Goal: Task Accomplishment & Management: Use online tool/utility

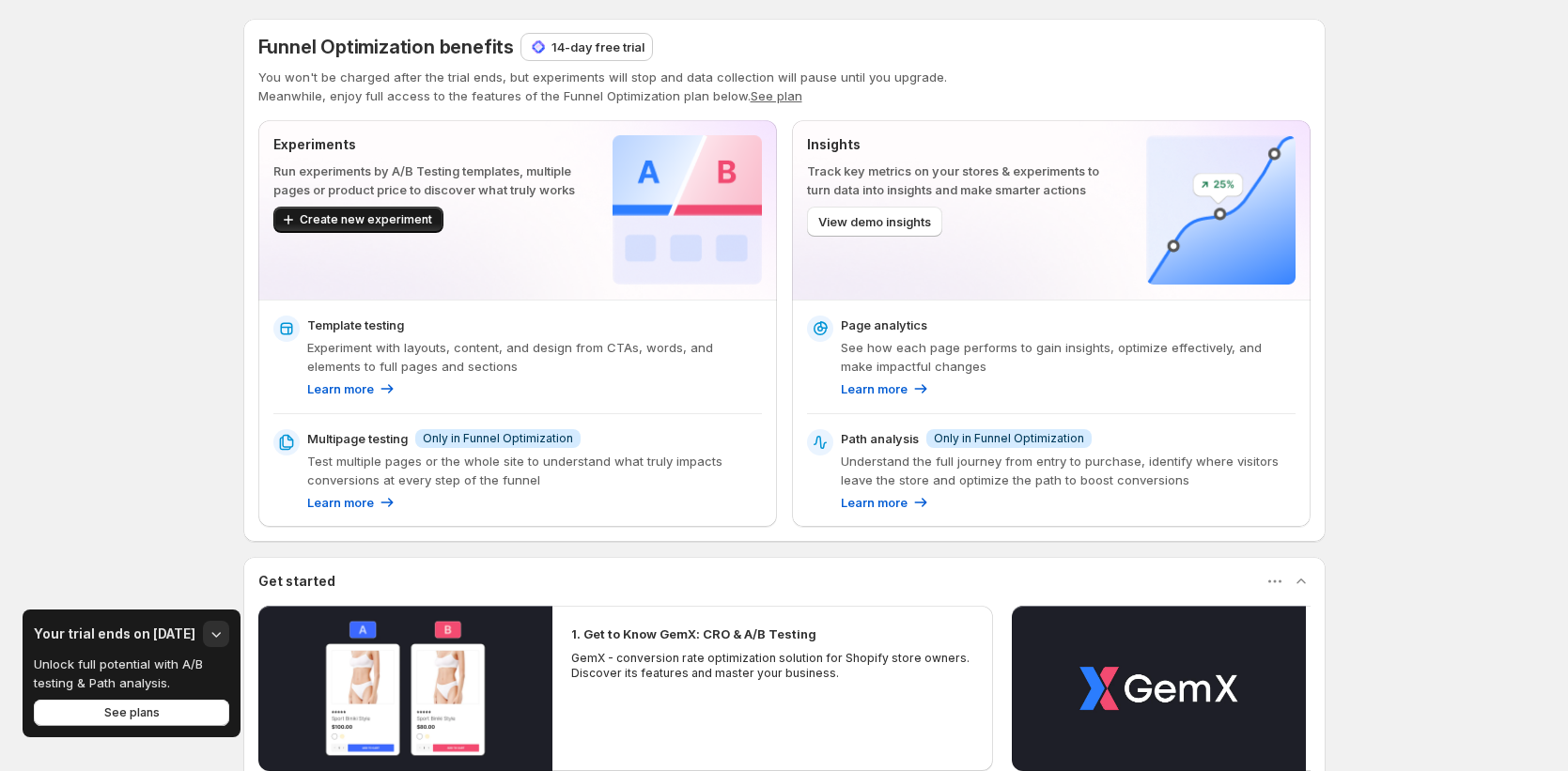
click at [420, 230] on button "Create new experiment" at bounding box center [358, 220] width 170 height 26
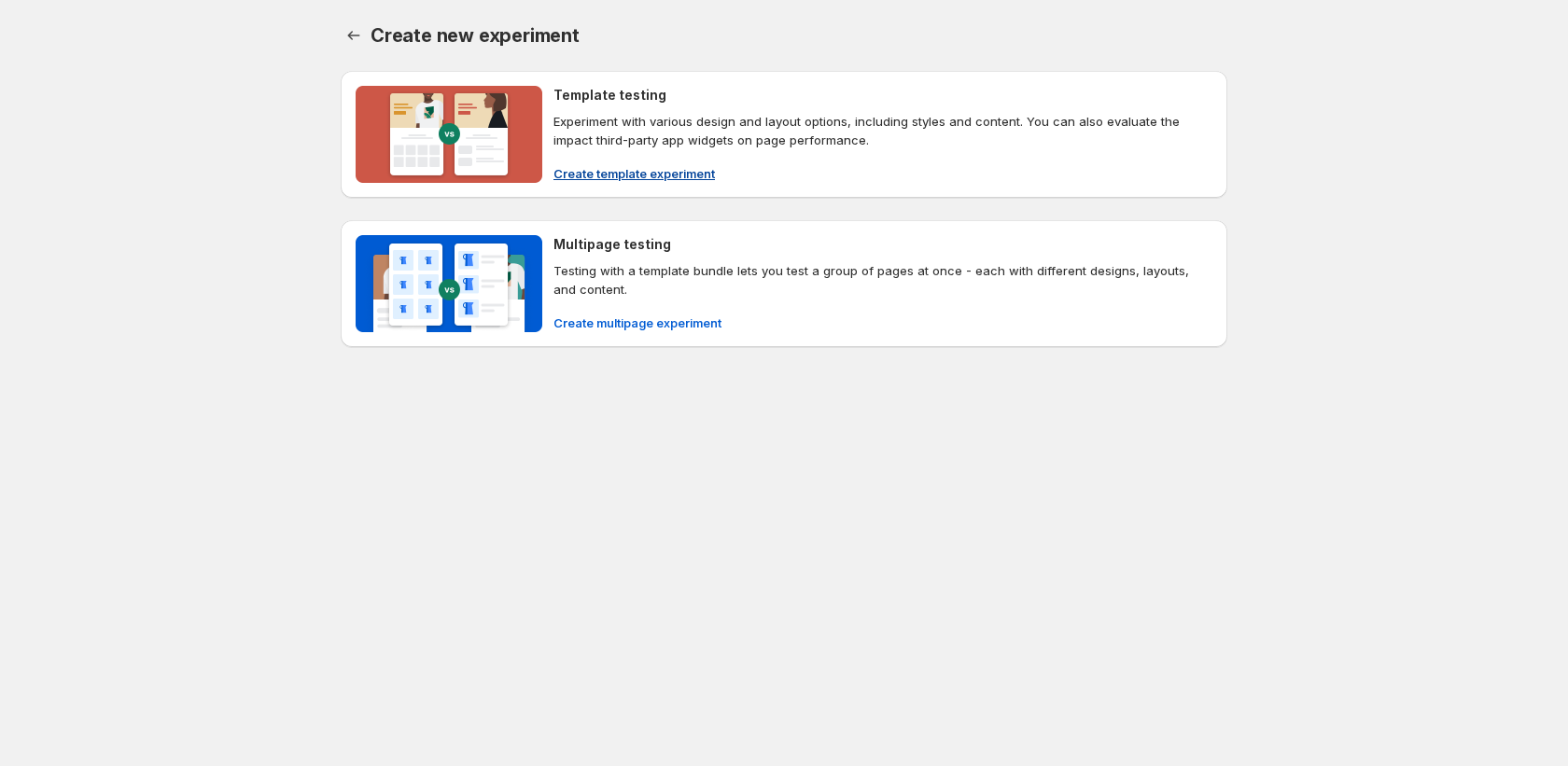
click at [650, 172] on span "Create template experiment" at bounding box center [634, 174] width 162 height 19
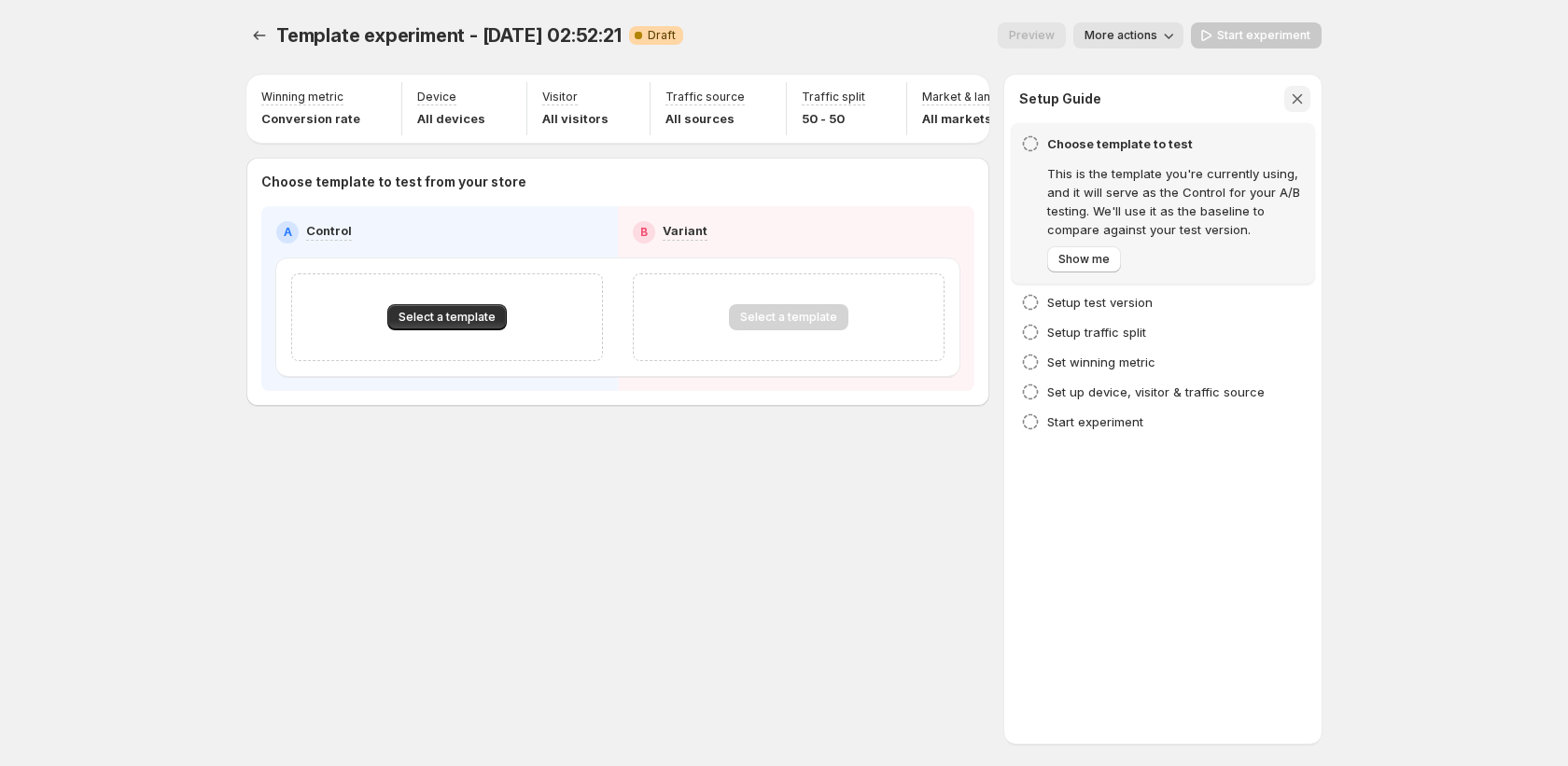
click at [1285, 94] on button "button" at bounding box center [1298, 99] width 26 height 26
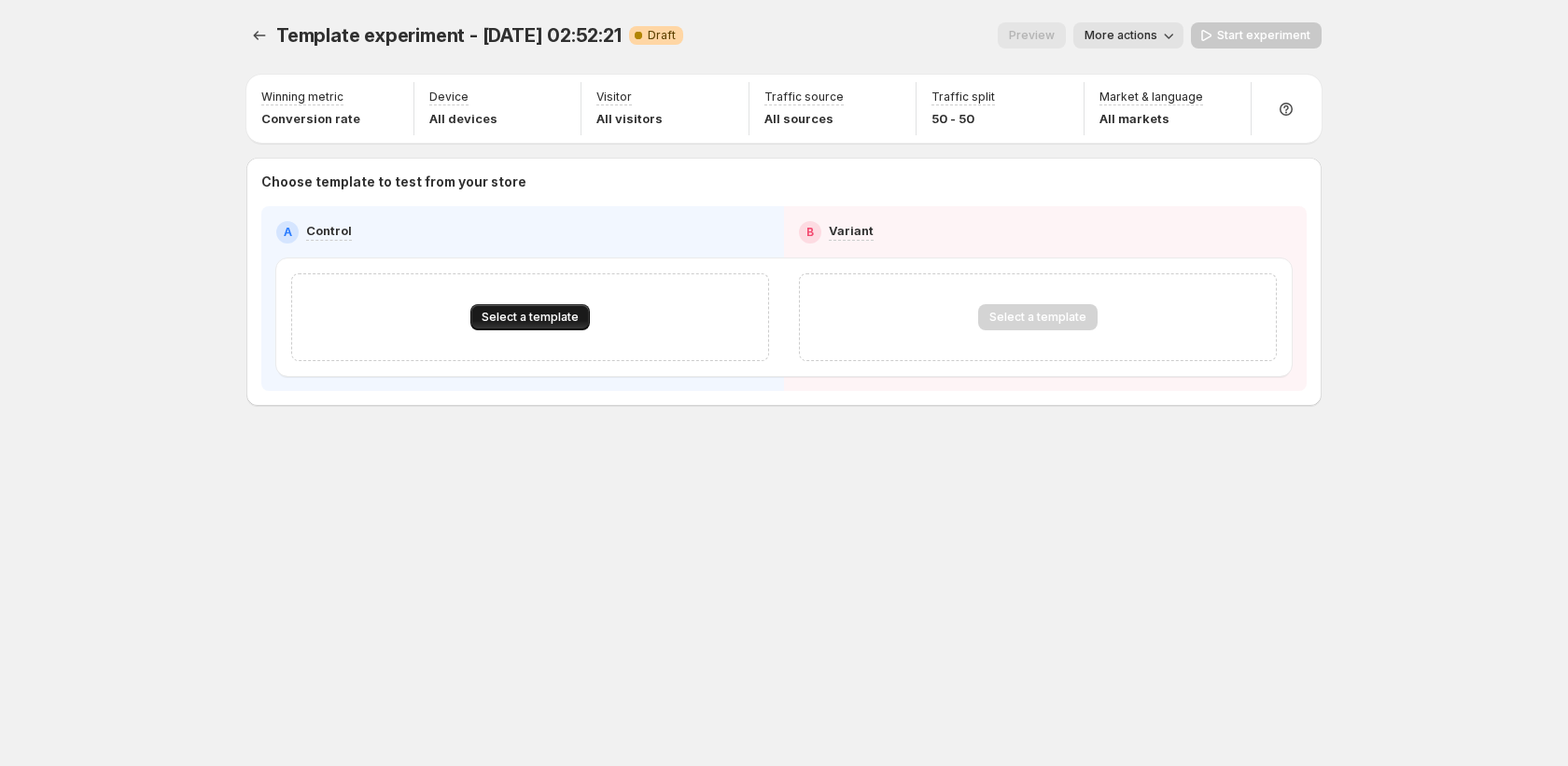
click at [520, 316] on span "Select a template" at bounding box center [530, 318] width 97 height 15
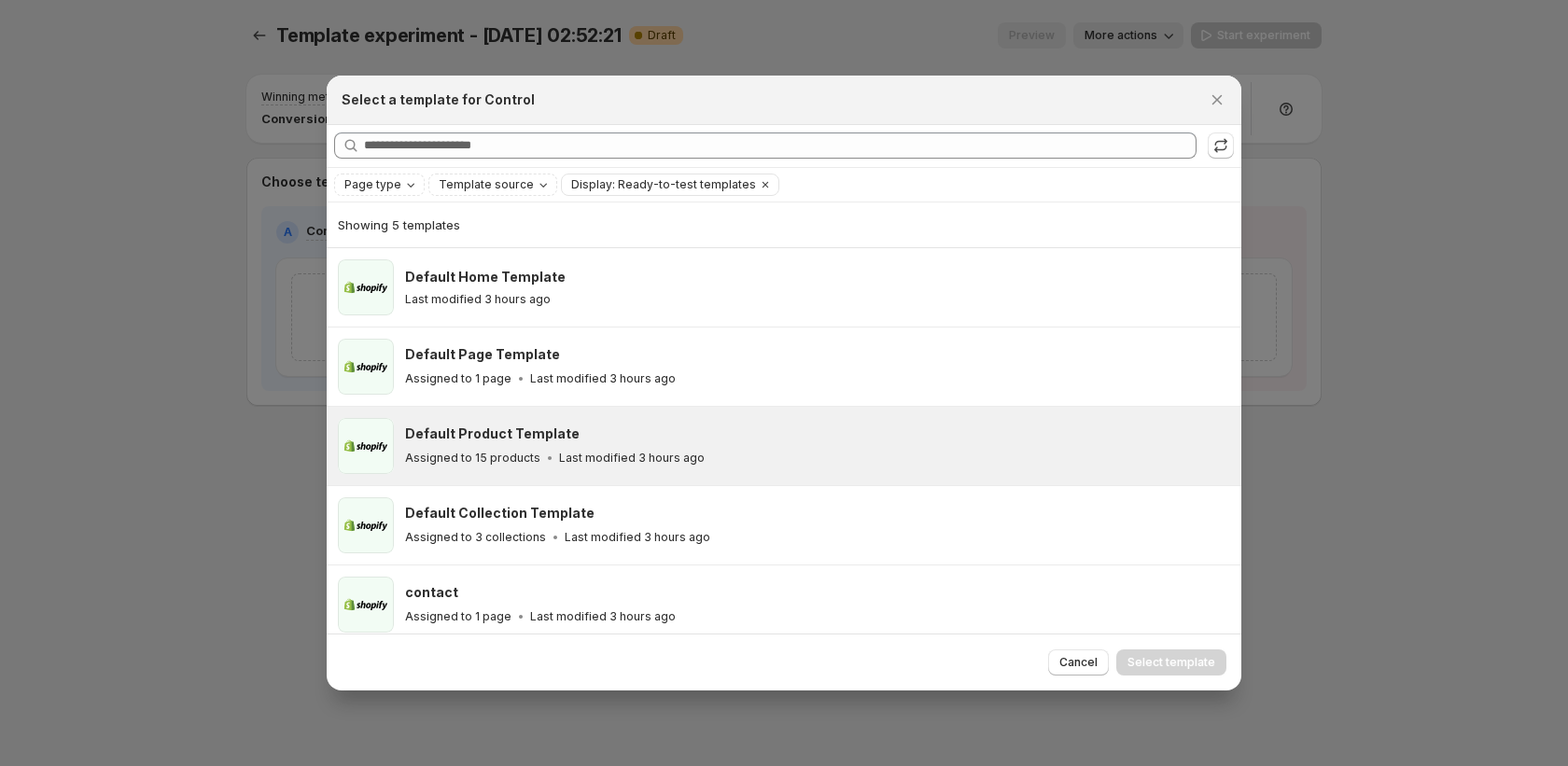
scroll to position [10, 0]
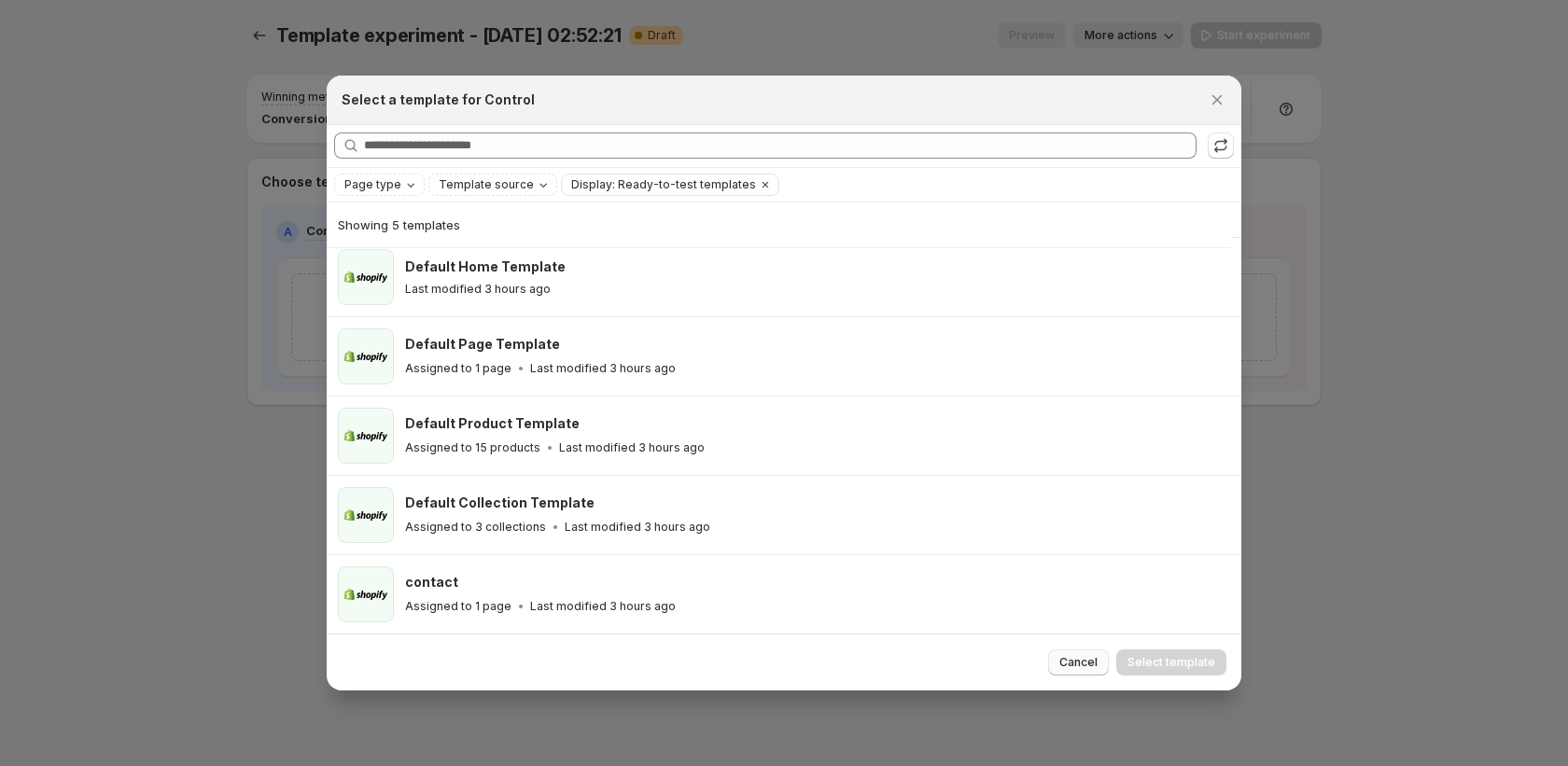
click at [1078, 673] on button "Cancel" at bounding box center [1078, 662] width 61 height 26
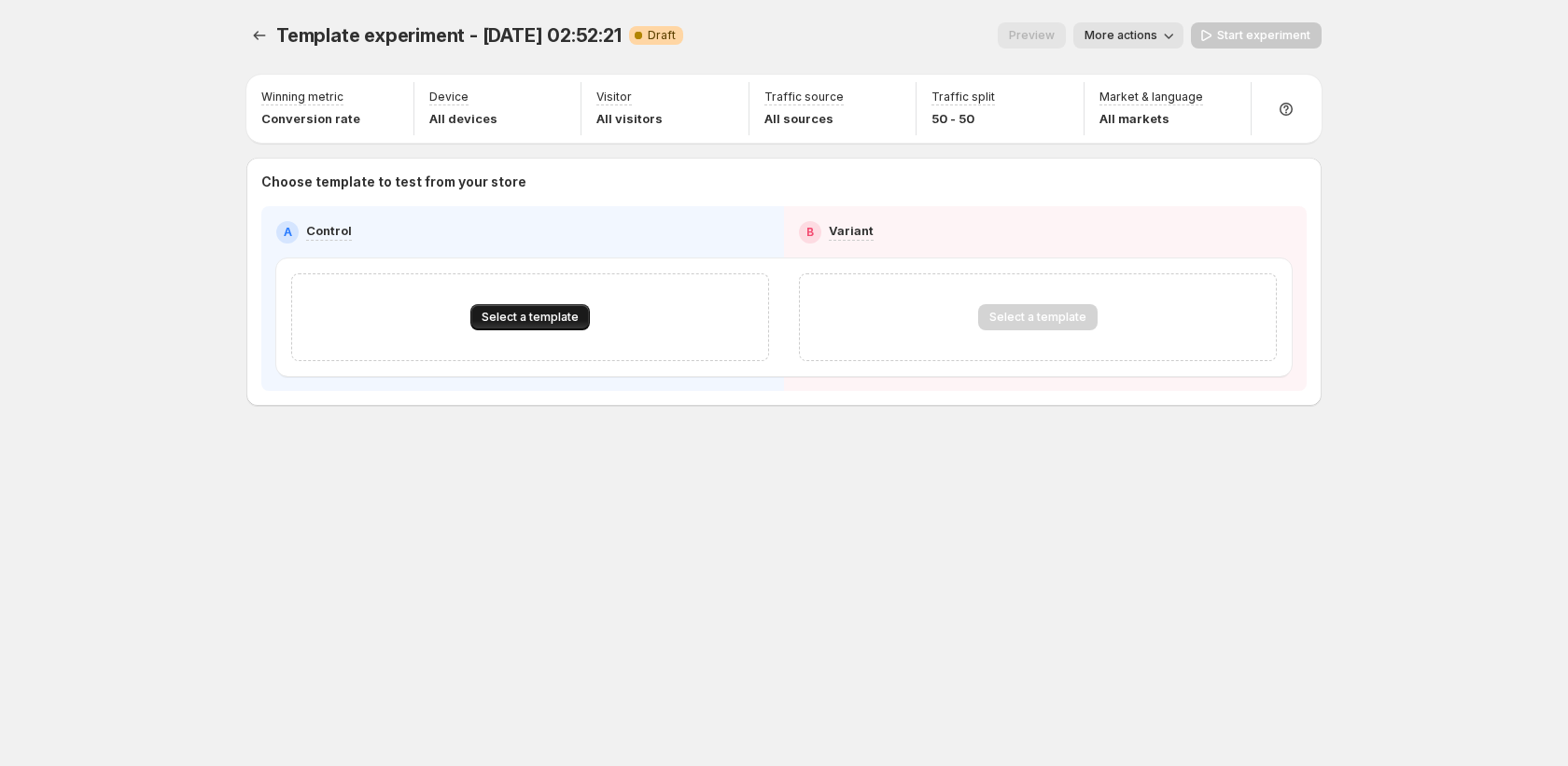
click at [547, 329] on button "Select a template" at bounding box center [530, 318] width 120 height 26
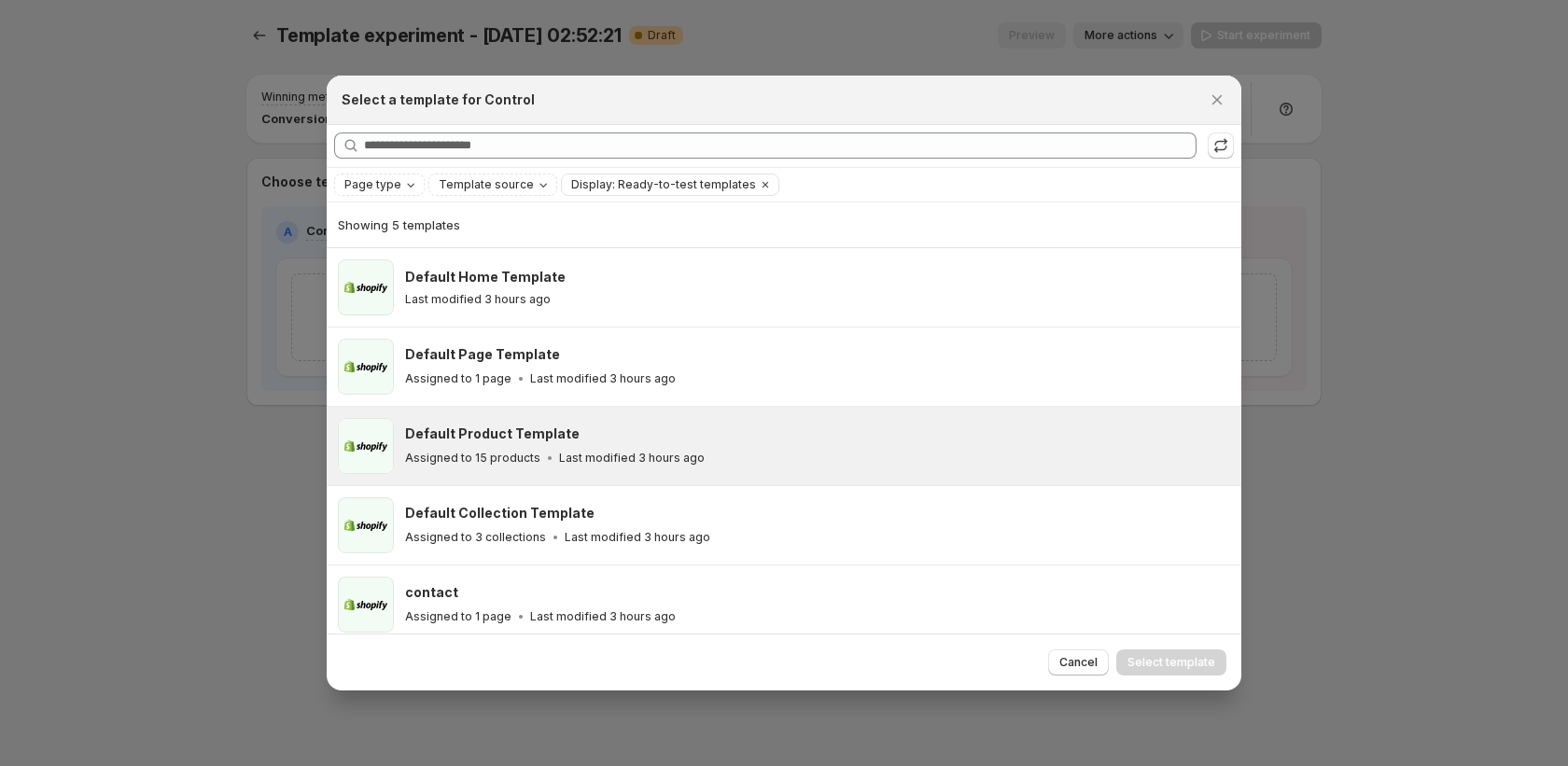
scroll to position [10, 0]
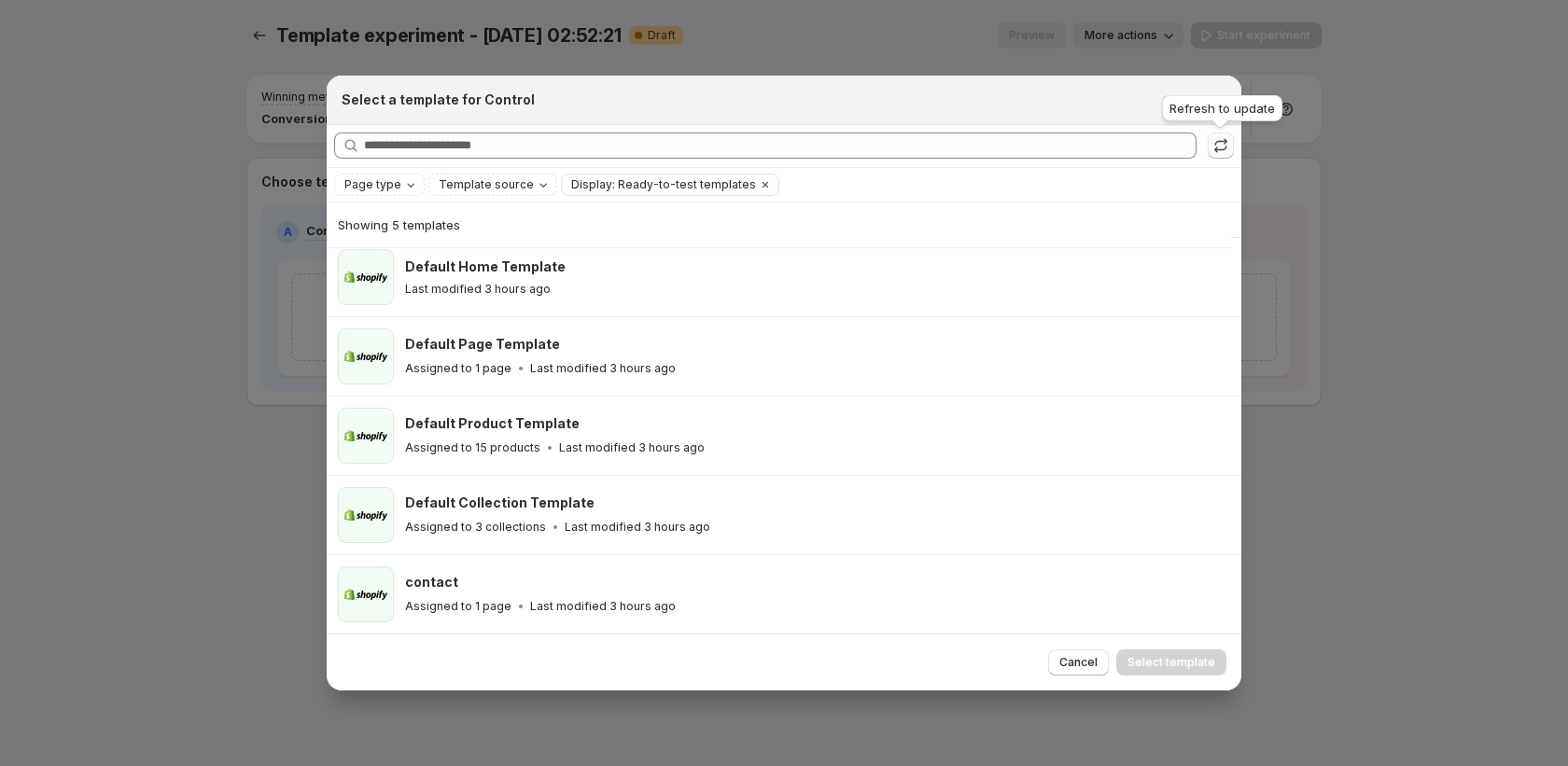
click at [1222, 145] on icon ":rn:" at bounding box center [1221, 146] width 19 height 19
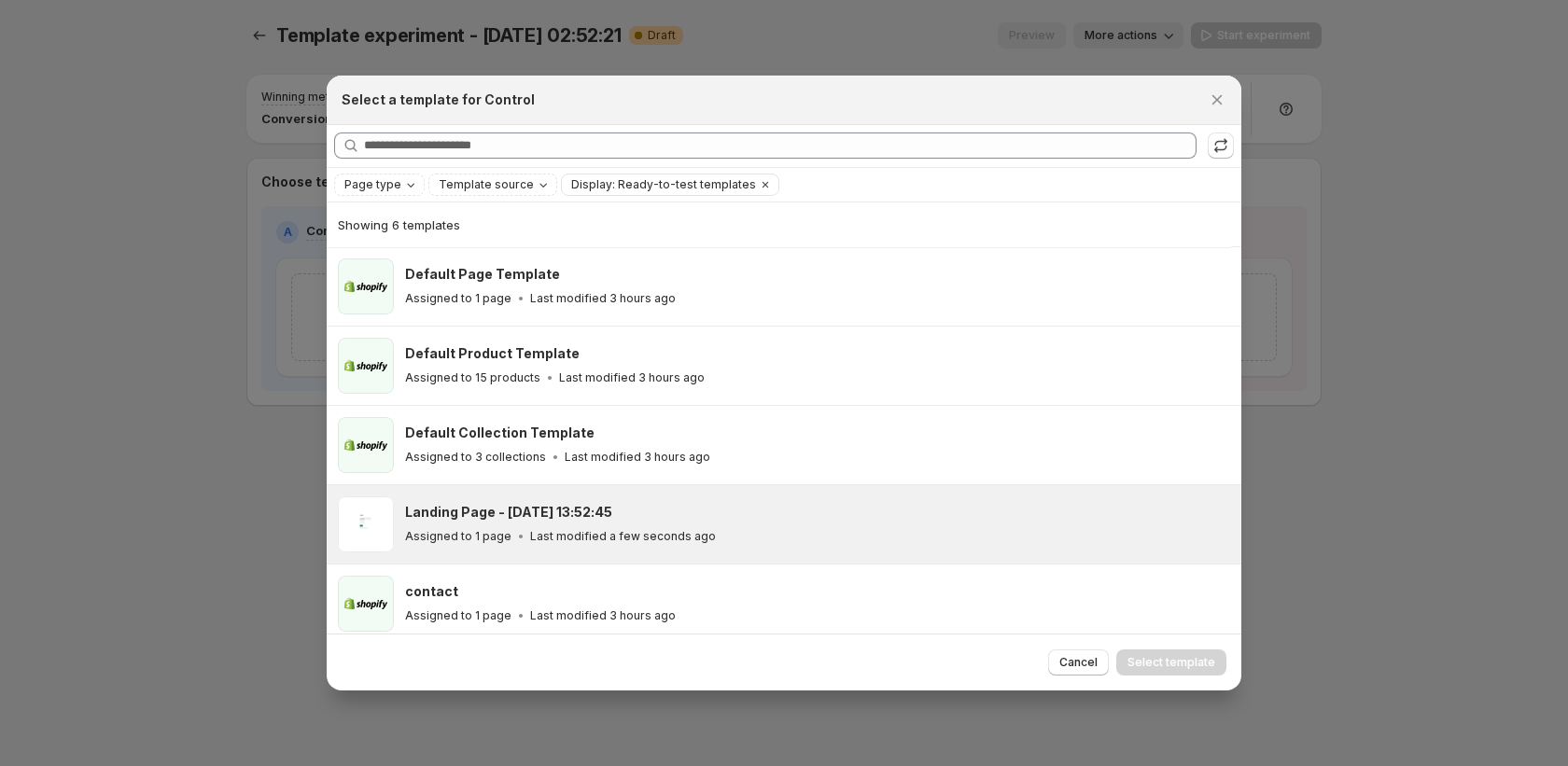
scroll to position [90, 0]
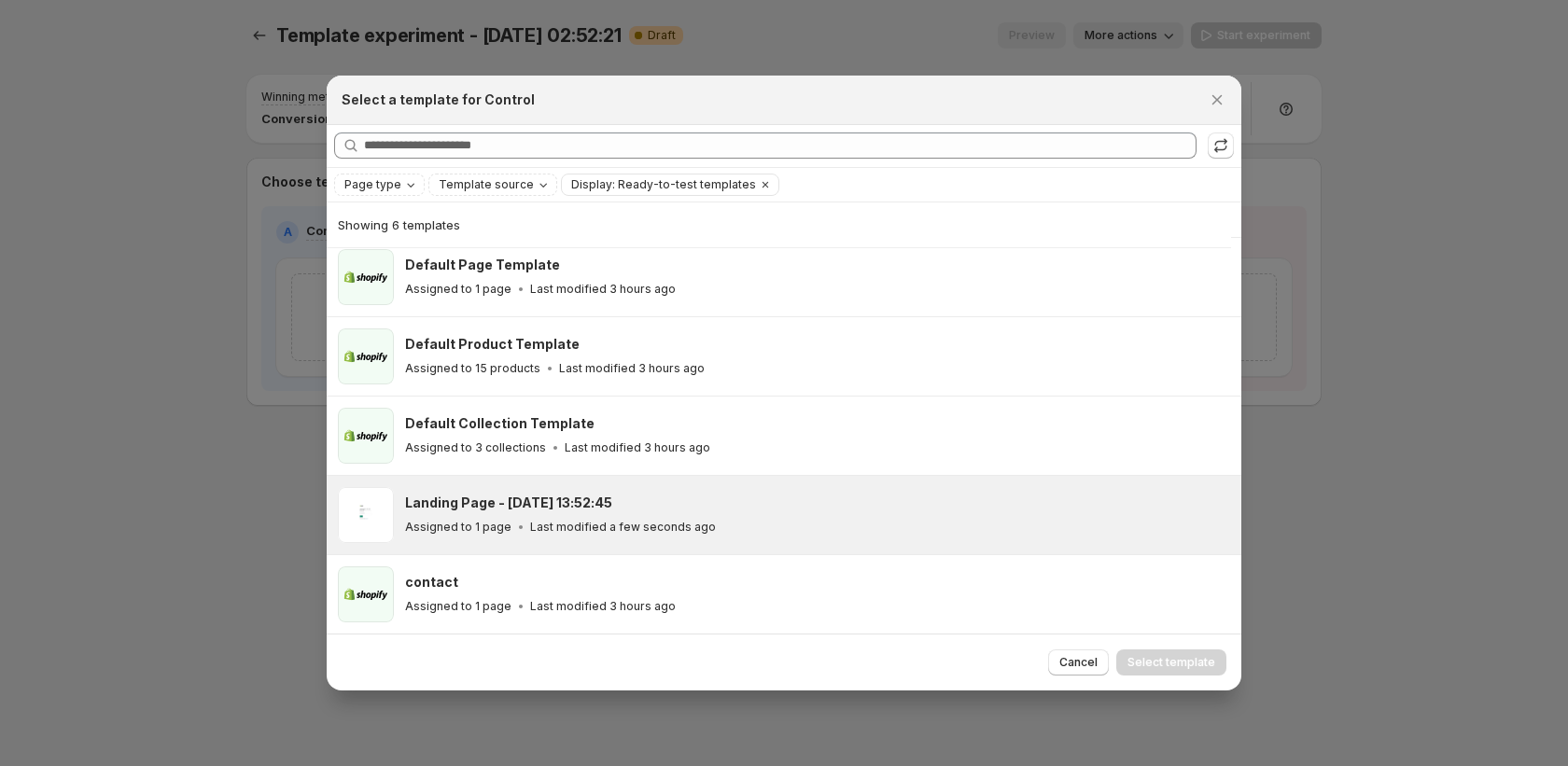
click at [825, 518] on div "Assigned to 1 page Last modified a few seconds ago" at bounding box center [815, 527] width 820 height 19
click at [1165, 669] on span "Select template" at bounding box center [1172, 662] width 88 height 15
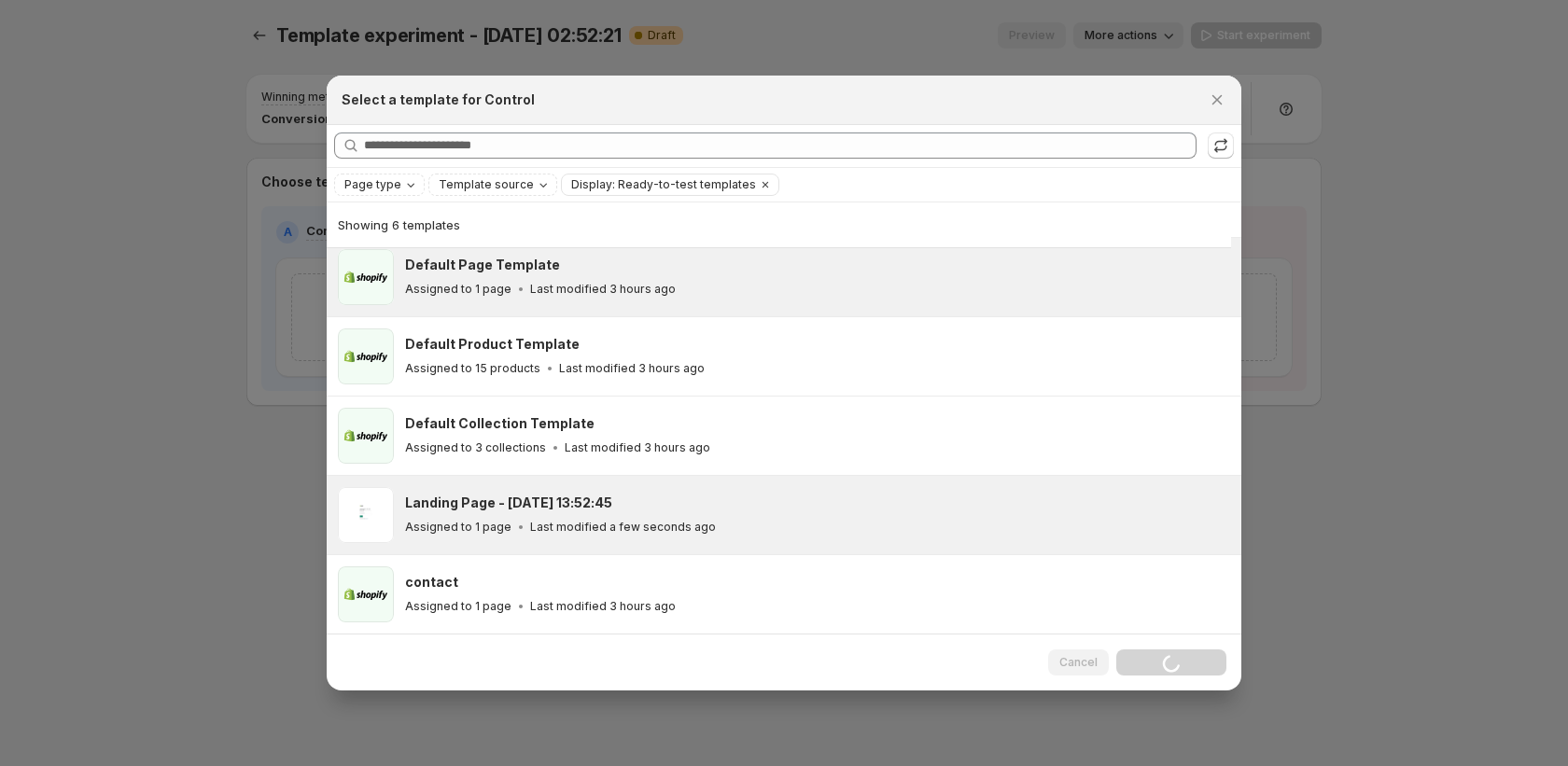
scroll to position [10, 0]
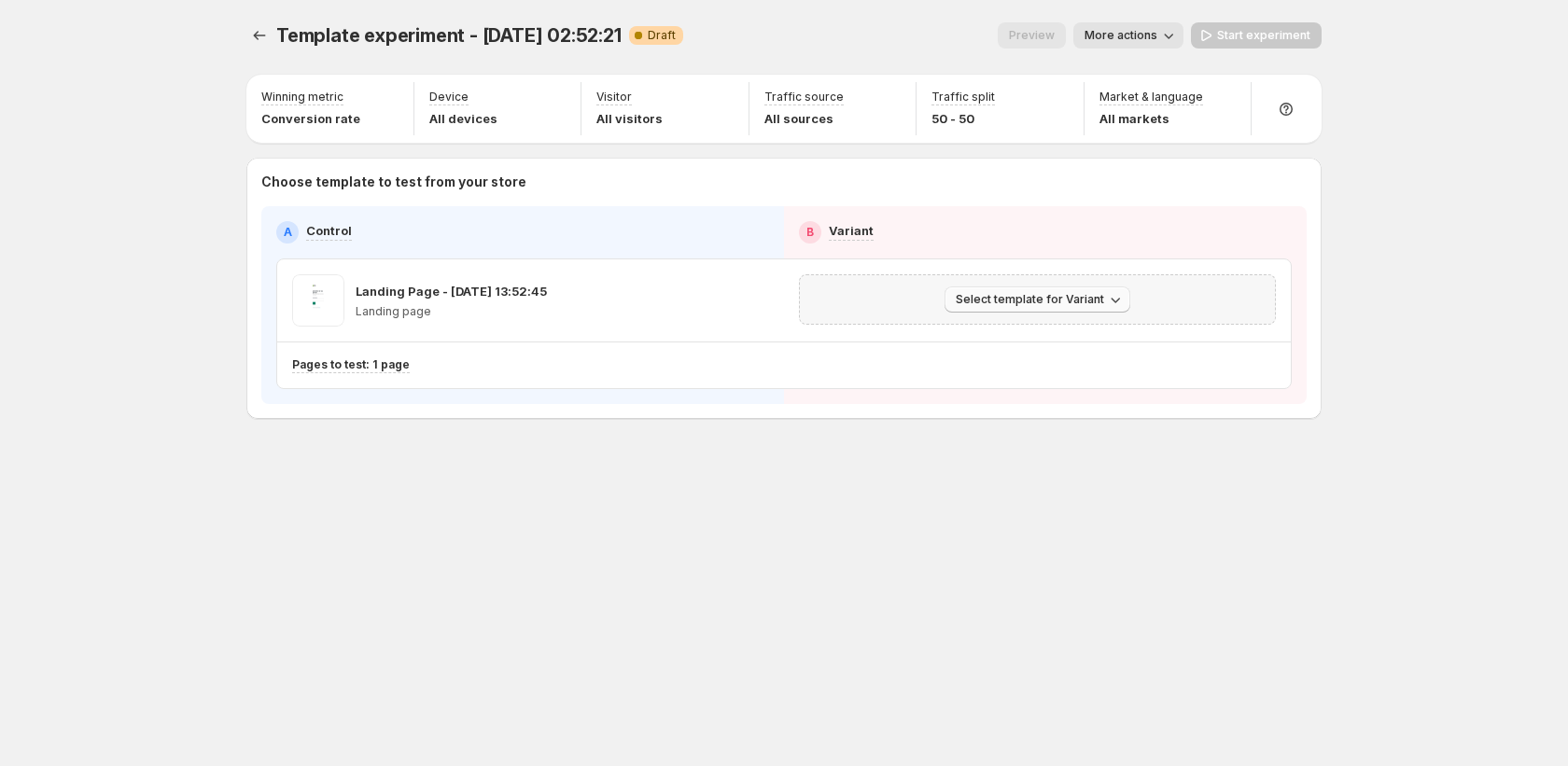
click at [1097, 302] on span "Select template for Variant" at bounding box center [1030, 300] width 149 height 15
click at [1076, 376] on span "Create Variant based on Control" at bounding box center [1041, 371] width 191 height 15
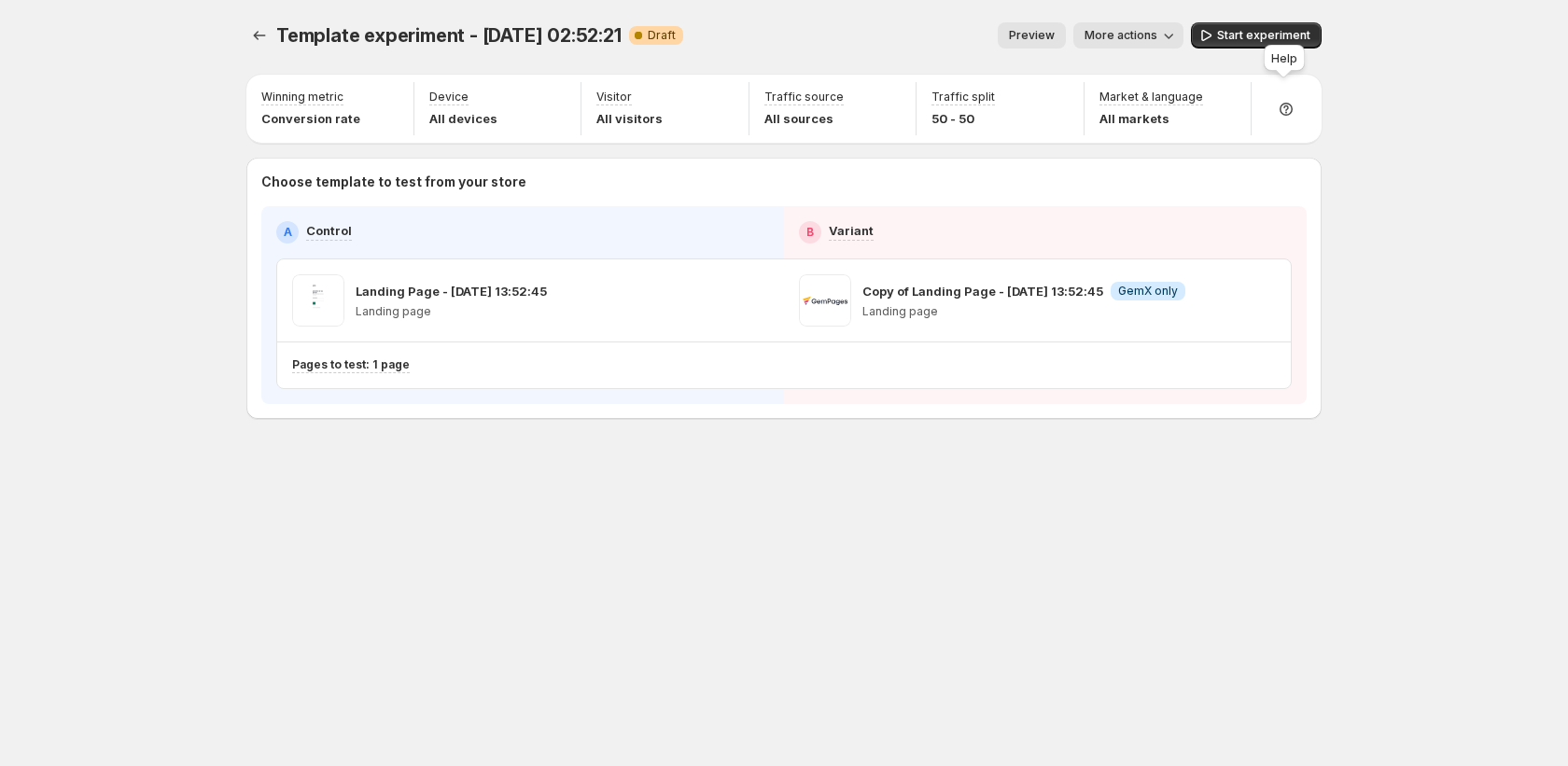
click at [1279, 48] on div "Help" at bounding box center [1285, 62] width 49 height 41
click at [1247, 32] on span "Start experiment" at bounding box center [1264, 35] width 93 height 15
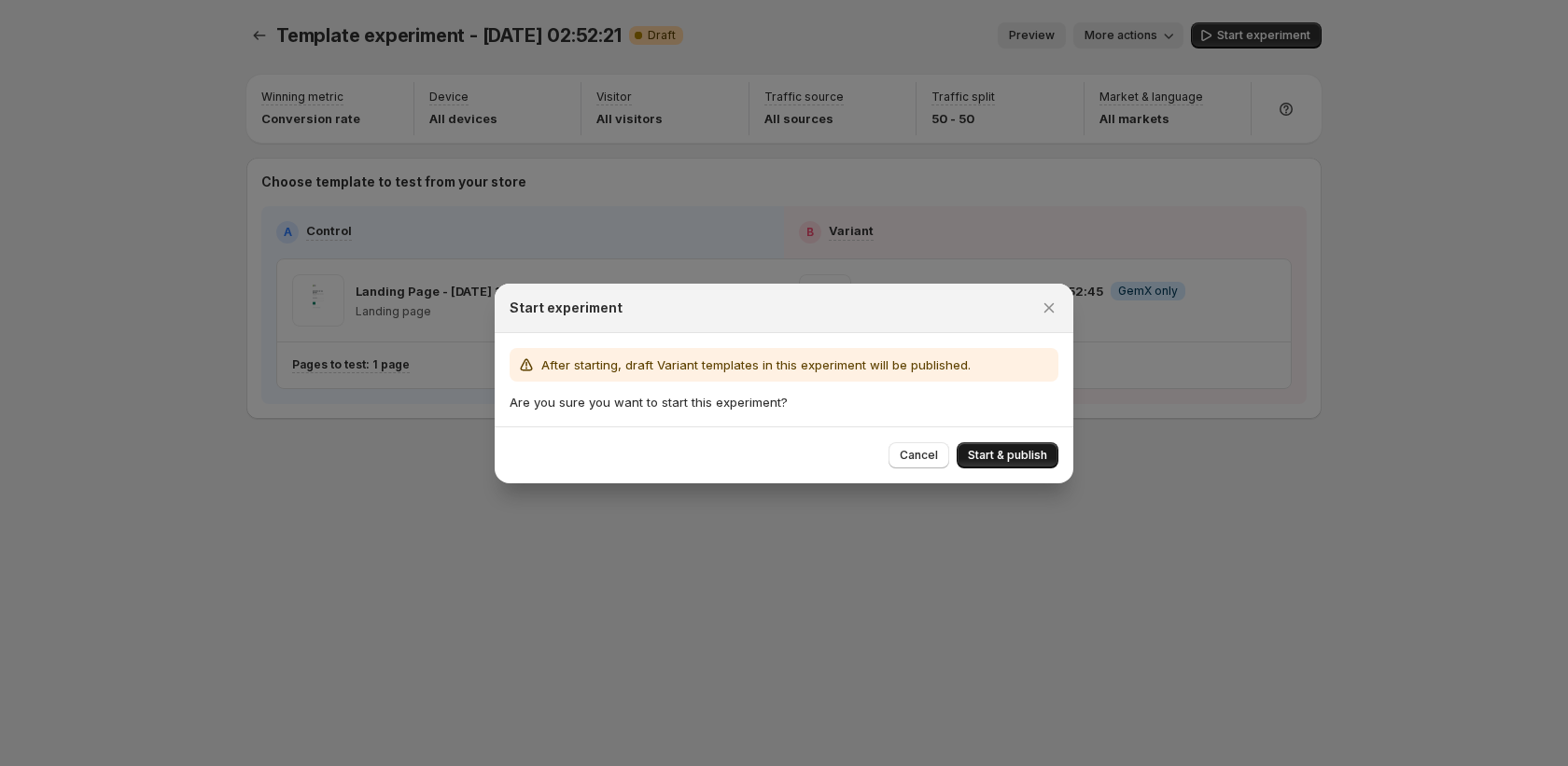
drag, startPoint x: 1006, startPoint y: 433, endPoint x: 1010, endPoint y: 447, distance: 14.6
click at [1010, 440] on div "Cancel Start & publish" at bounding box center [783, 455] width 578 height 57
click at [1009, 453] on span "Start & publish" at bounding box center [1007, 456] width 79 height 15
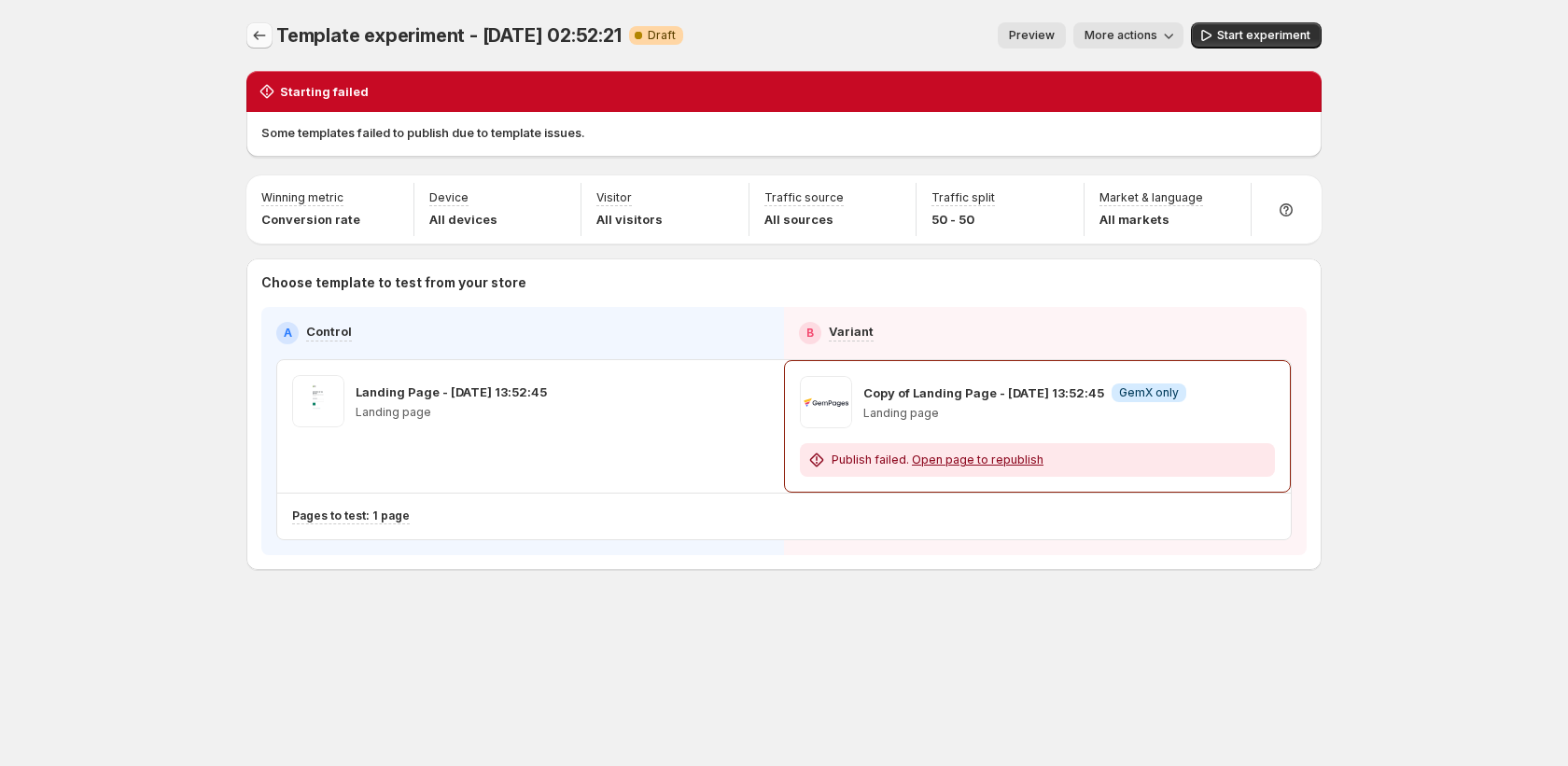
click at [257, 33] on icon "Experiments" at bounding box center [260, 35] width 12 height 9
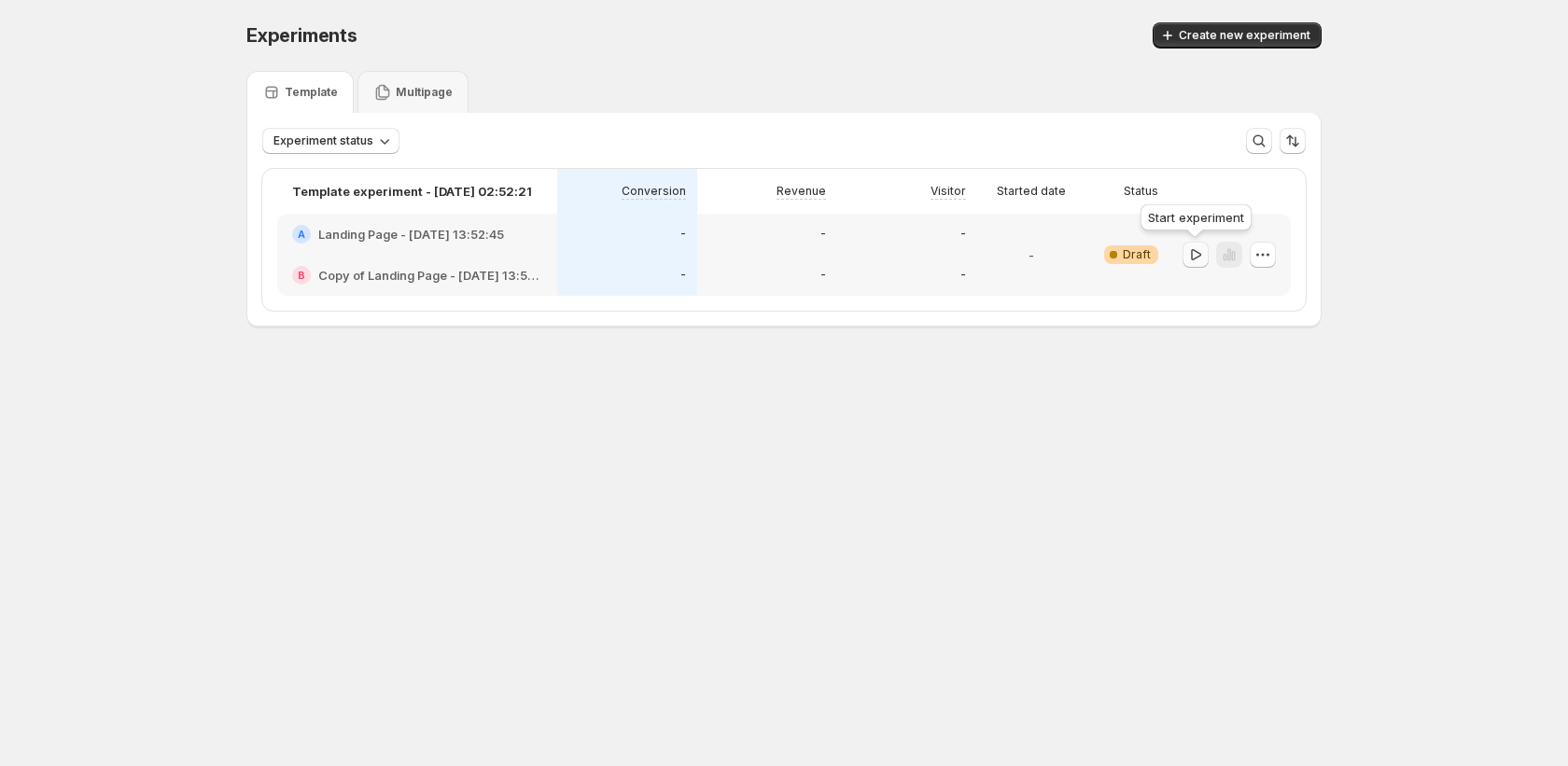
click at [1196, 262] on icon "button" at bounding box center [1196, 255] width 19 height 19
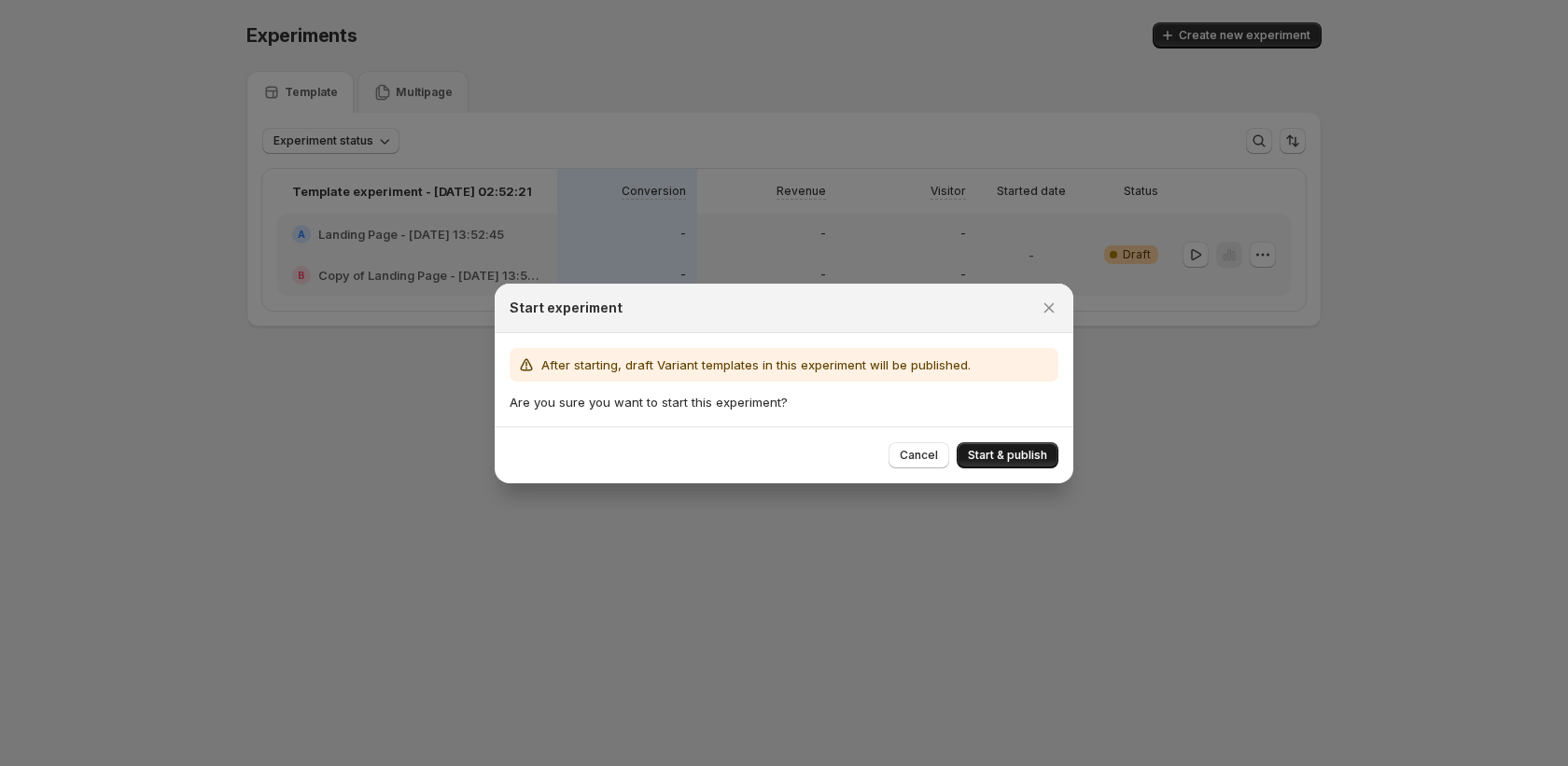
click at [974, 457] on span "Start & publish" at bounding box center [1007, 456] width 79 height 15
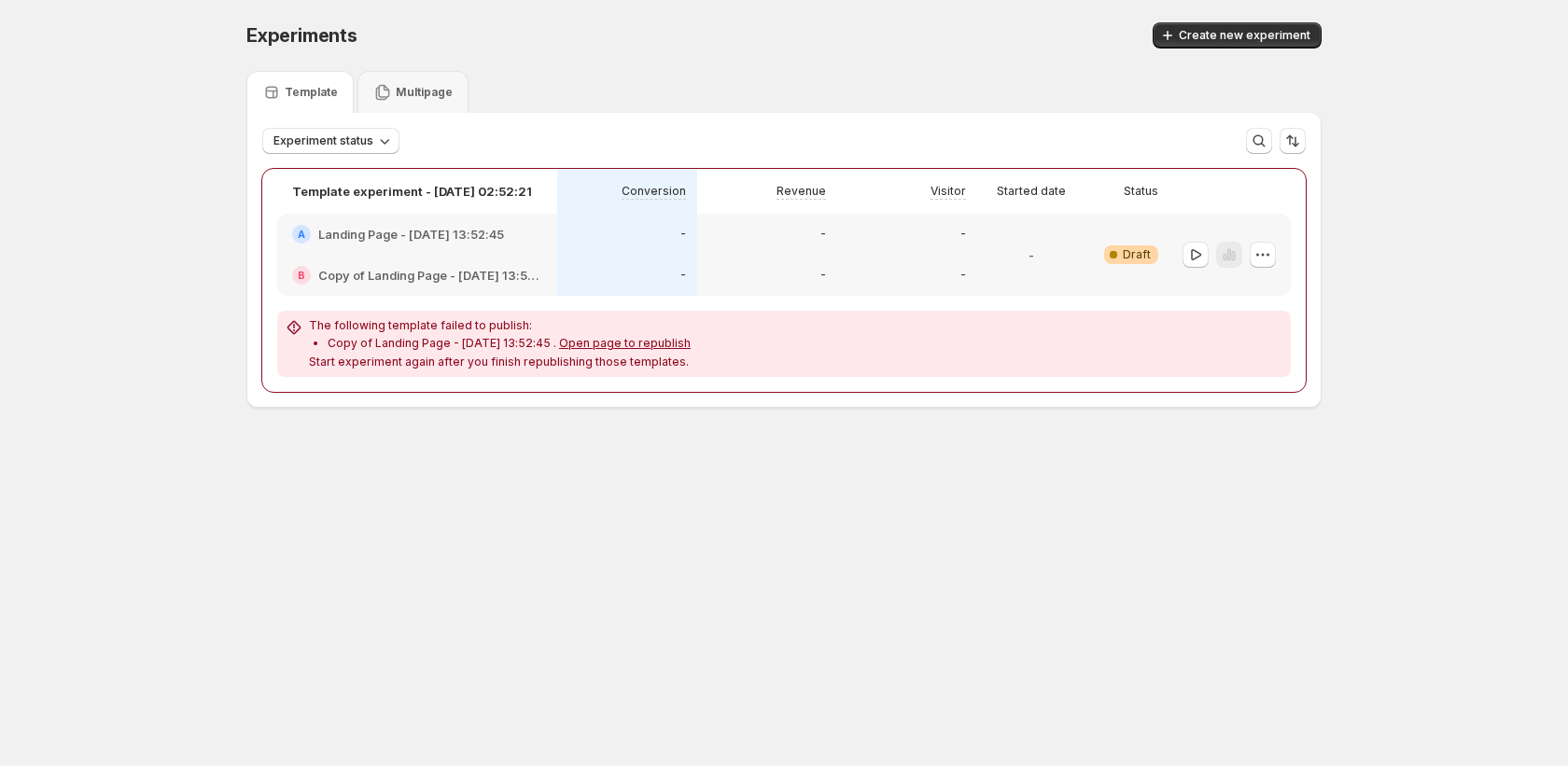
click at [952, 259] on div "-" at bounding box center [907, 276] width 140 height 41
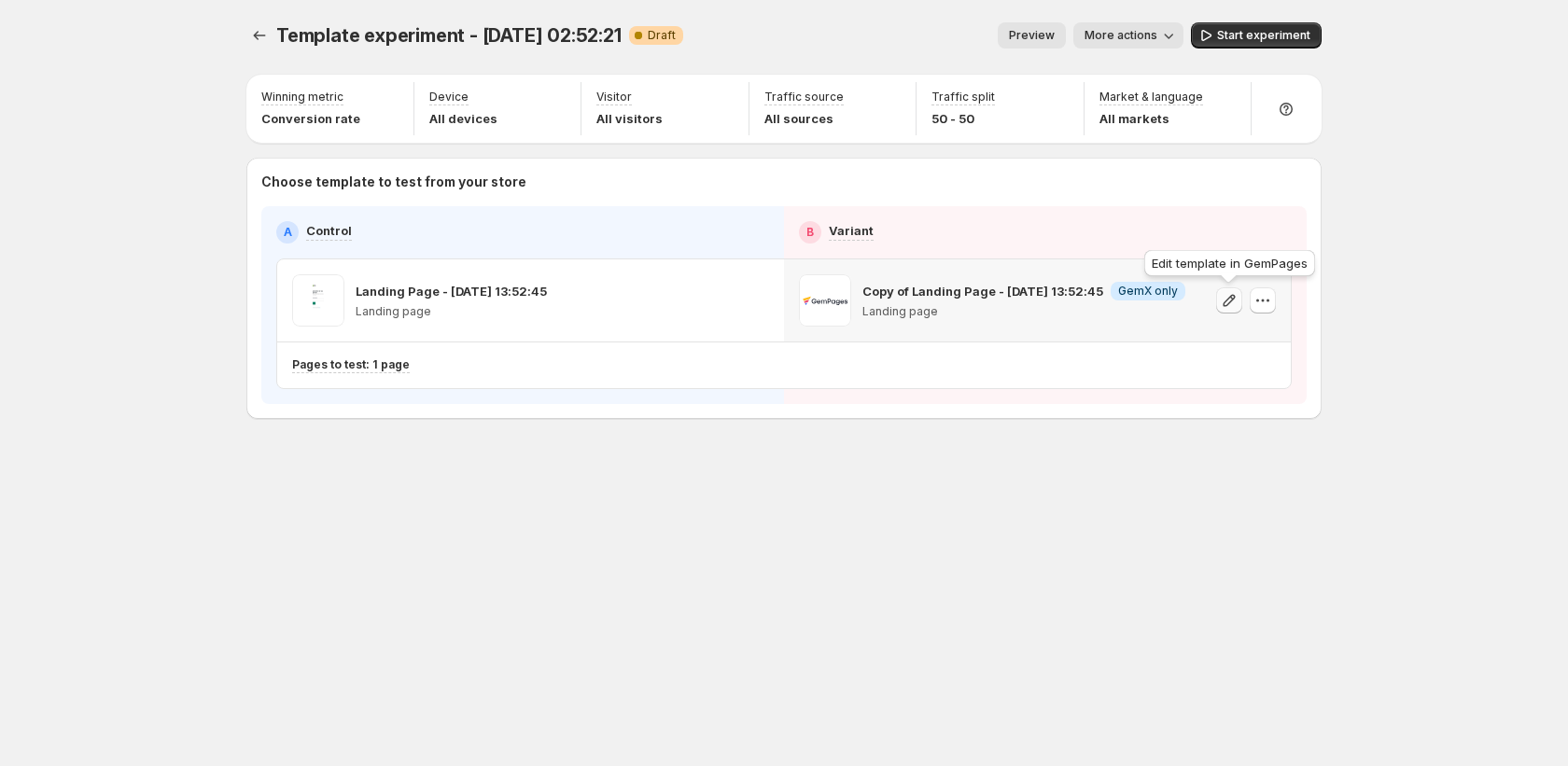
click at [1230, 310] on button "button" at bounding box center [1230, 301] width 26 height 26
